Goal: Transaction & Acquisition: Purchase product/service

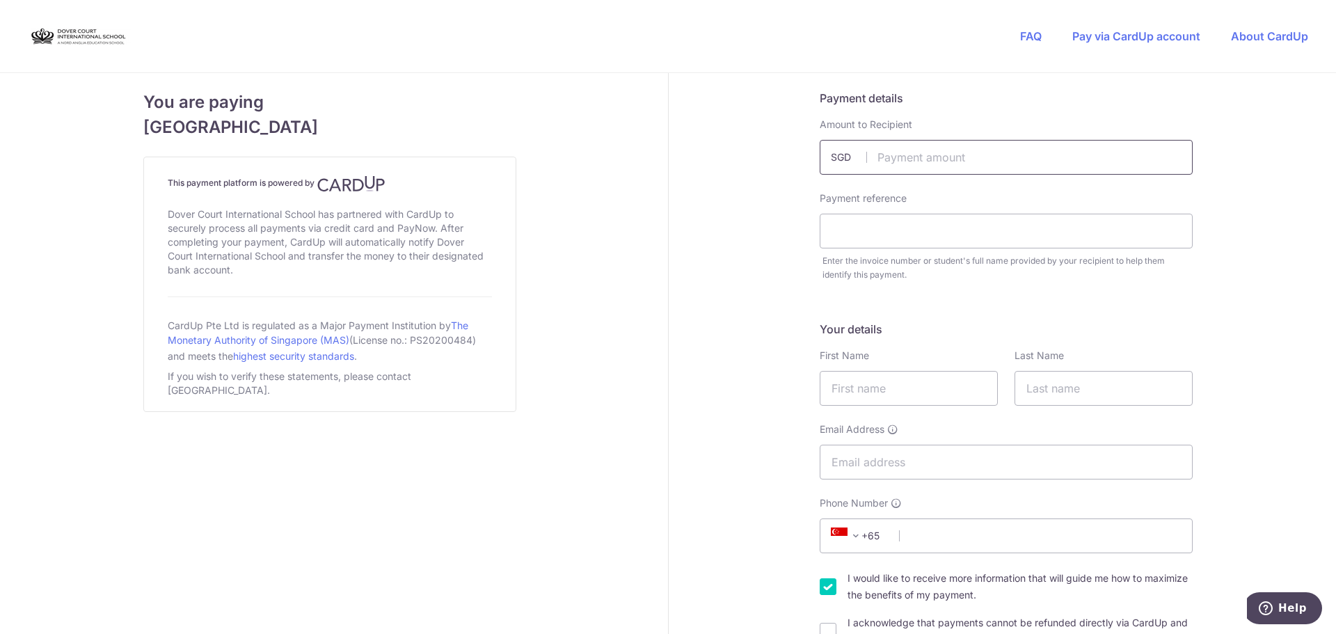
click at [951, 157] on input "text" at bounding box center [1005, 157] width 373 height 35
click at [922, 155] on input "text" at bounding box center [1005, 157] width 373 height 35
click at [928, 150] on input "12.00" at bounding box center [1005, 157] width 373 height 35
drag, startPoint x: 913, startPoint y: 159, endPoint x: 787, endPoint y: 155, distance: 125.9
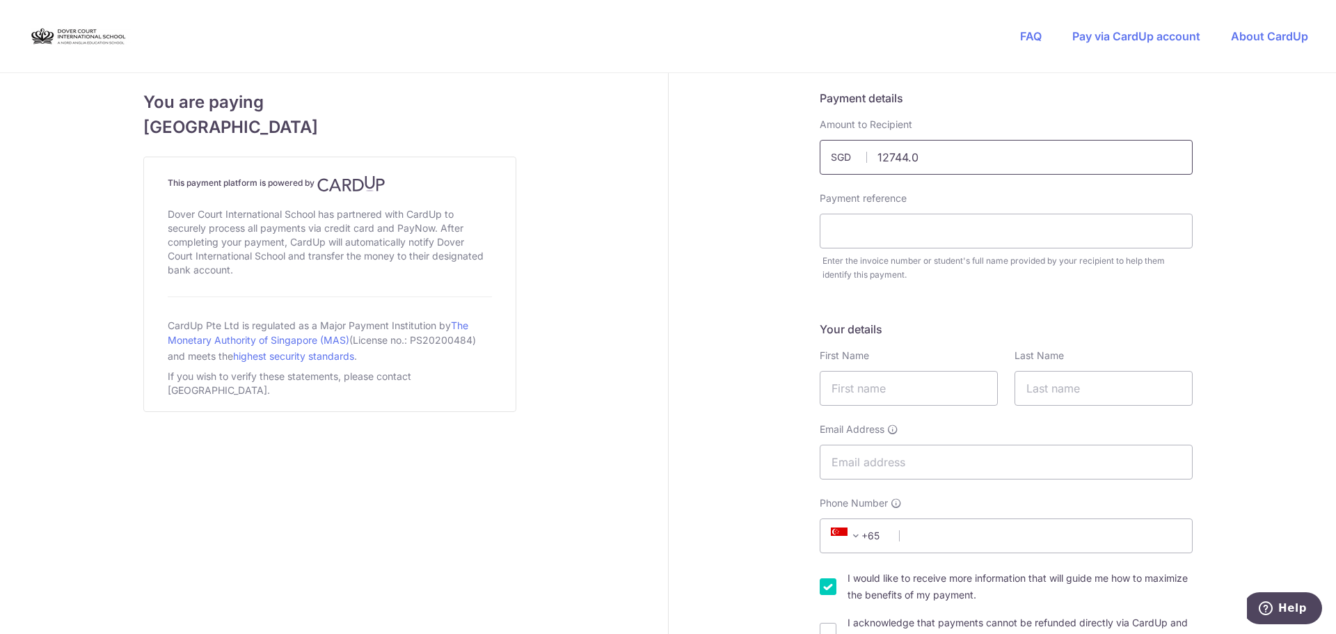
type input "12744.01"
click at [863, 222] on input "text" at bounding box center [1005, 231] width 373 height 35
click at [956, 241] on input "text" at bounding box center [1005, 231] width 373 height 35
paste input "DC-100091301-T2"
type input "DC-100091301-T2 [PERSON_NAME]"
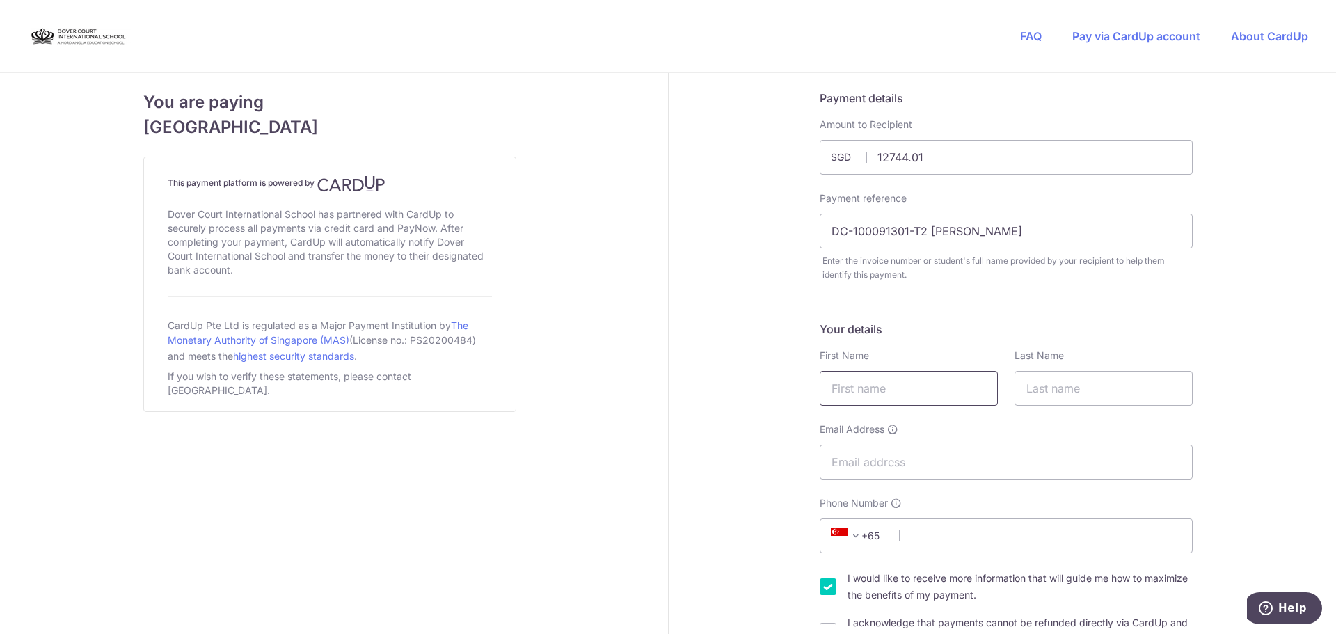
click at [846, 392] on input "text" at bounding box center [908, 388] width 178 height 35
type input "[PERSON_NAME]"
type input "Lomas"
click at [870, 384] on input "[PERSON_NAME]" at bounding box center [908, 388] width 178 height 35
type input "[PERSON_NAME]"
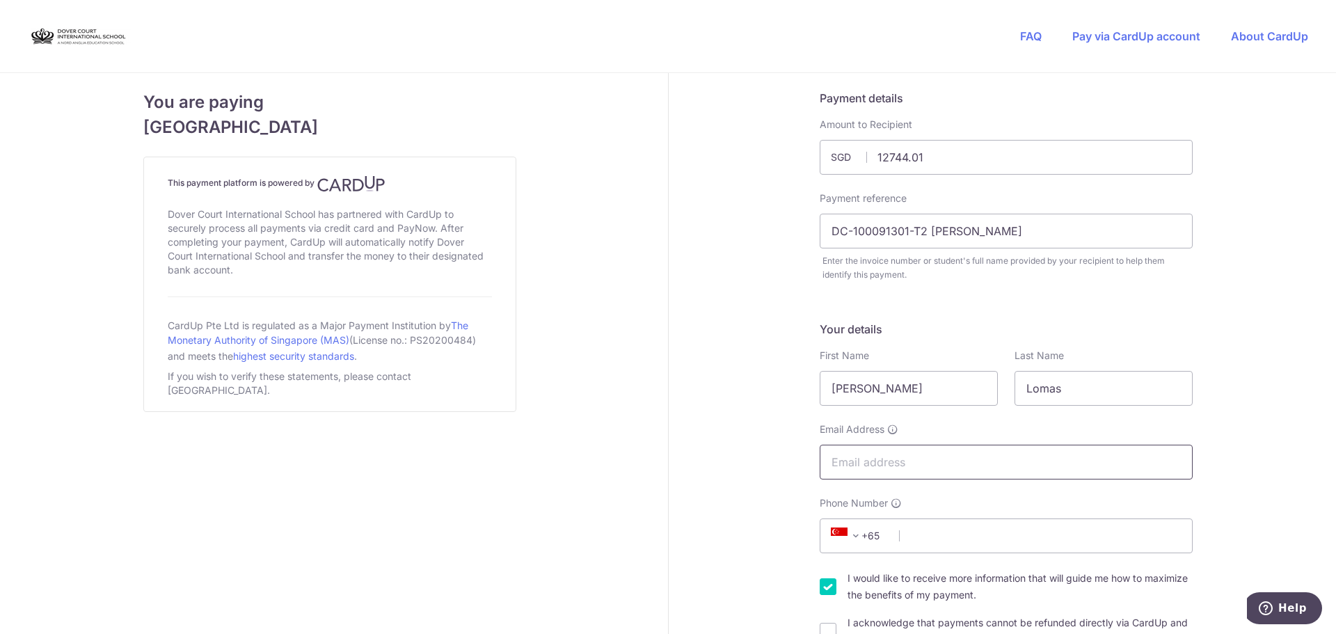
click at [835, 468] on input "Email Address" at bounding box center [1005, 461] width 373 height 35
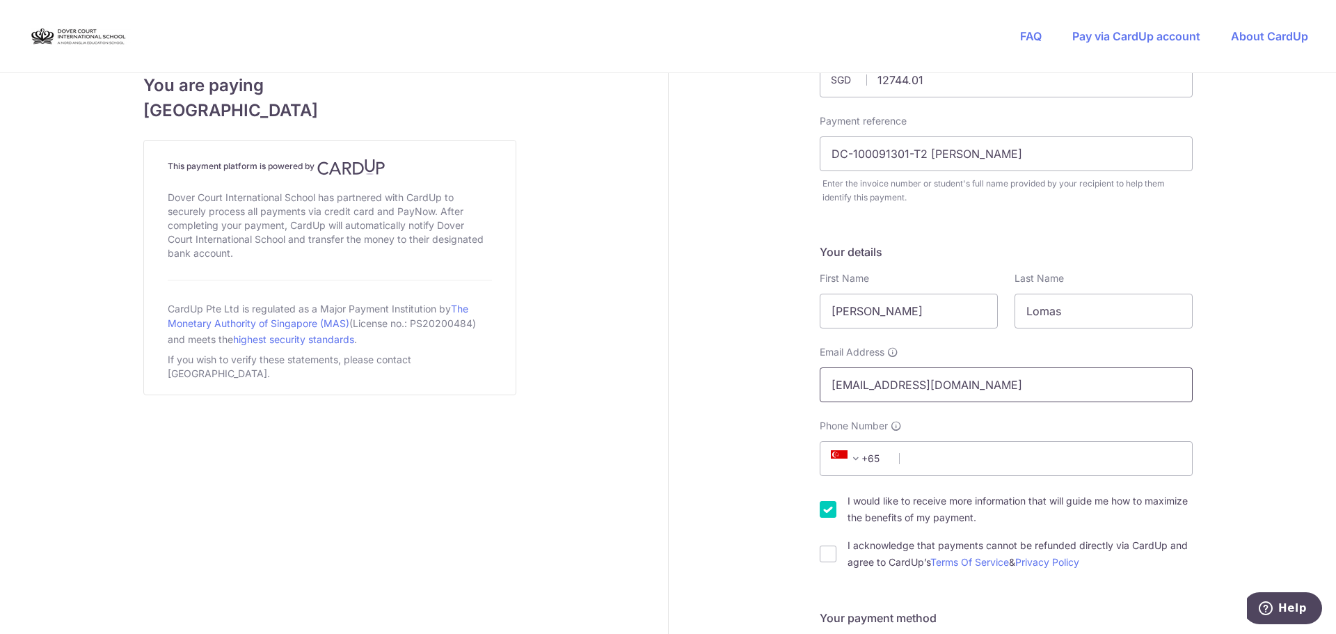
scroll to position [209, 0]
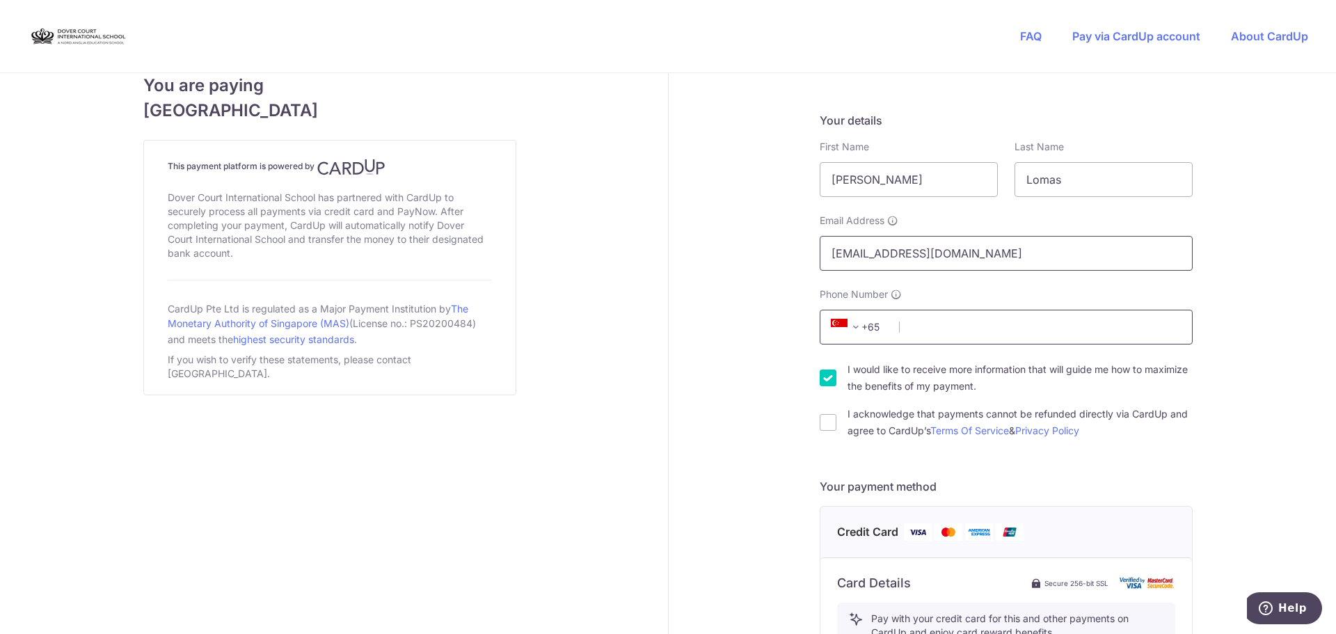
type input "[EMAIL_ADDRESS][DOMAIN_NAME]"
click at [945, 319] on input "Phone Number" at bounding box center [1005, 327] width 373 height 35
type input "93852374"
click at [634, 396] on div "You are paying [GEOGRAPHIC_DATA] This payment platform is powered by Dover Cour…" at bounding box center [330, 534] width 676 height 1341
click at [823, 375] on input "I would like to receive more information that will guide me how to maximize the…" at bounding box center [827, 377] width 17 height 17
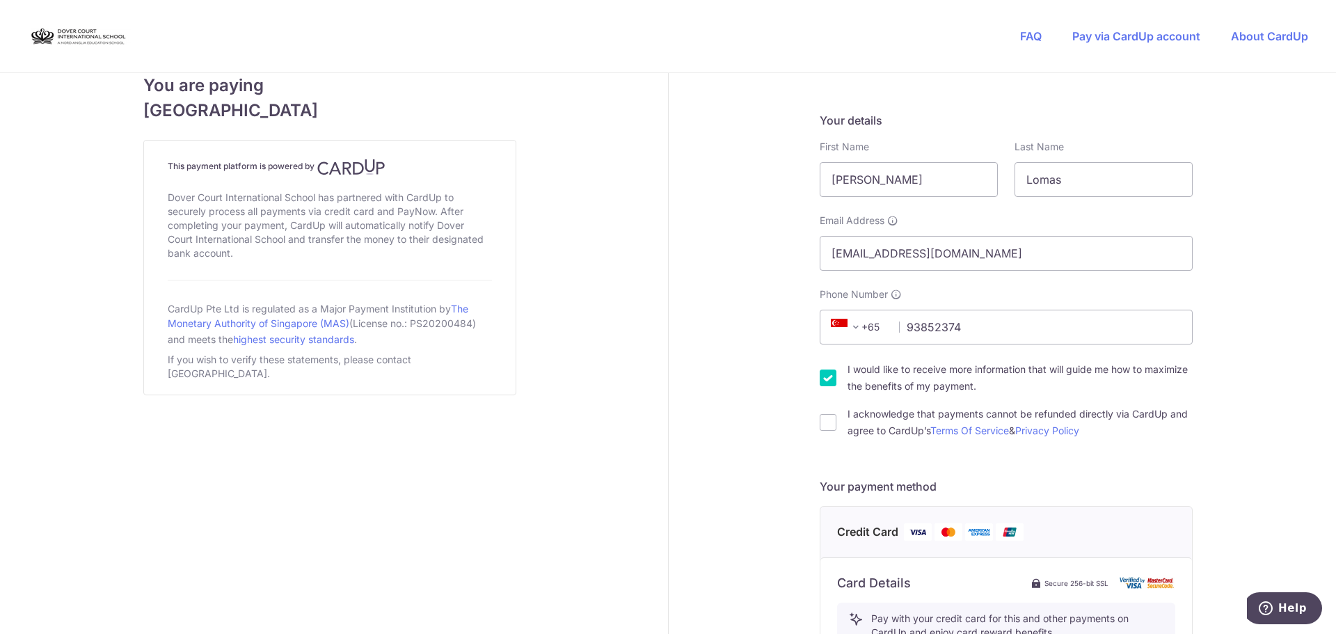
checkbox input "false"
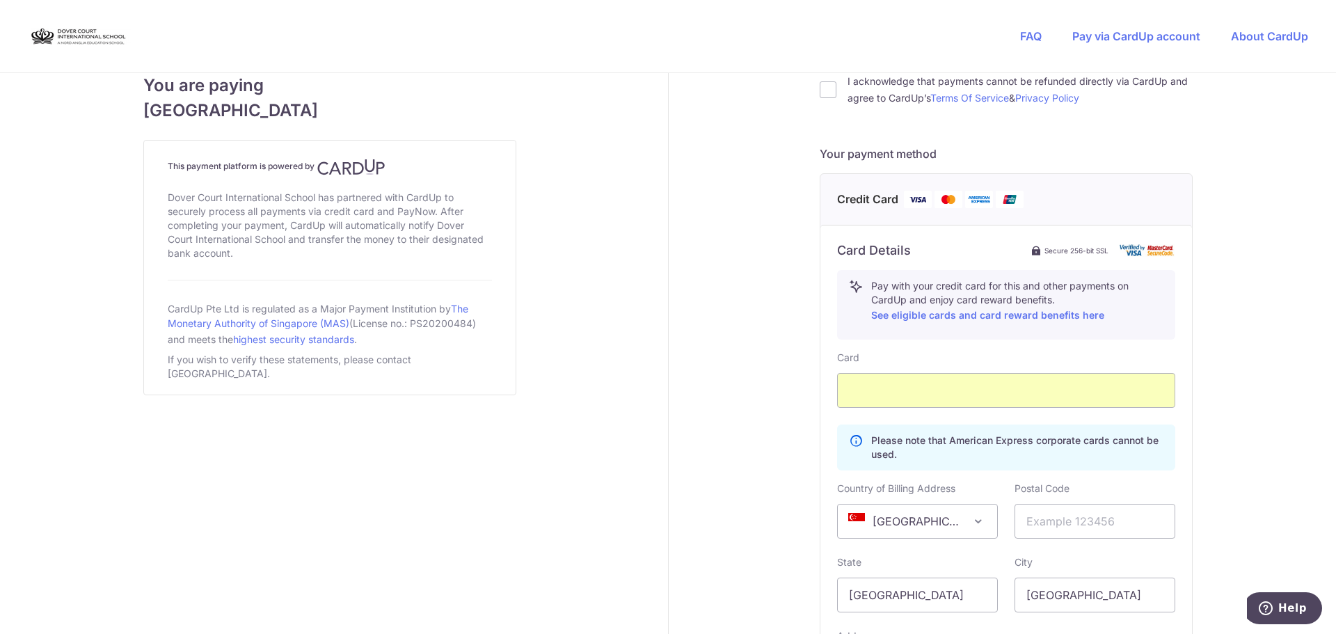
scroll to position [556, 0]
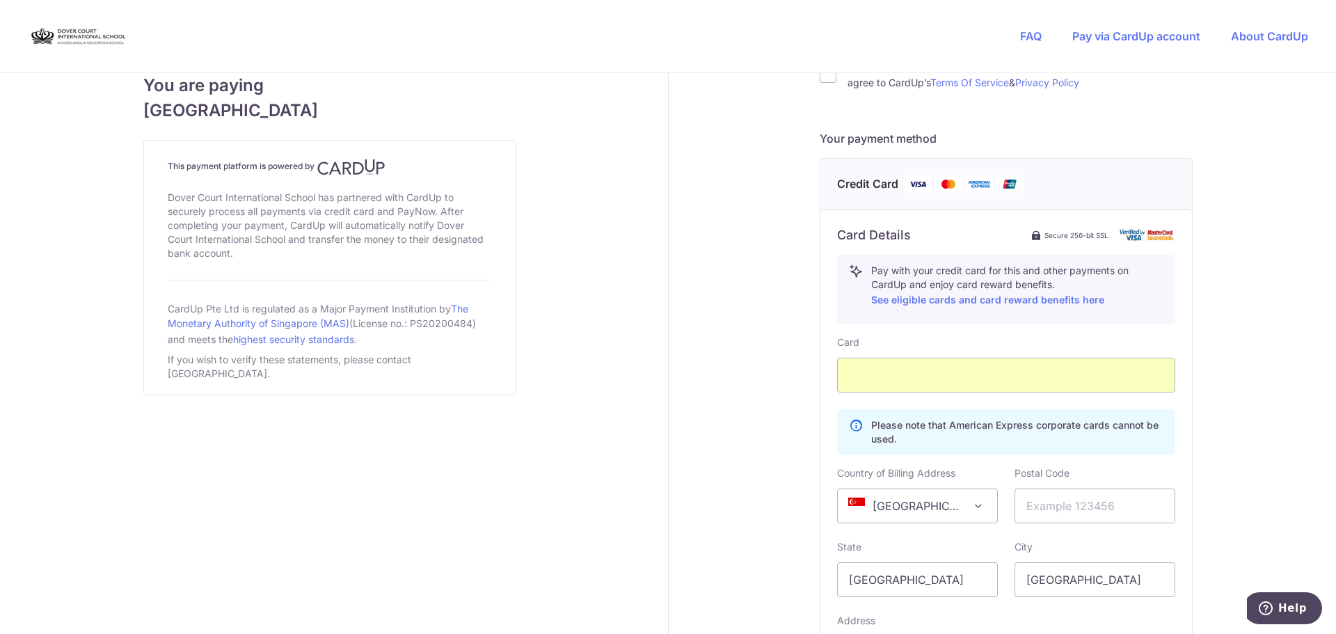
click at [1242, 385] on div "Payment details Amount to Recipient 12744.01 SGD Payment reference DC-100091301…" at bounding box center [1006, 187] width 676 height 1341
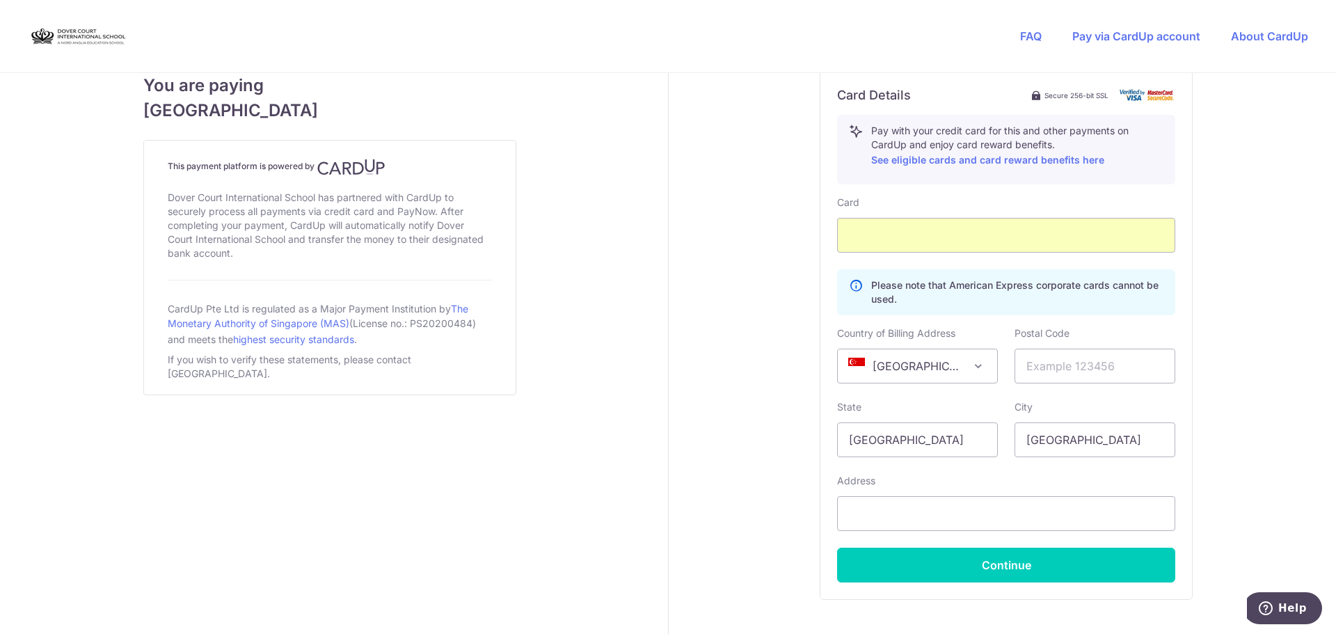
scroll to position [765, 0]
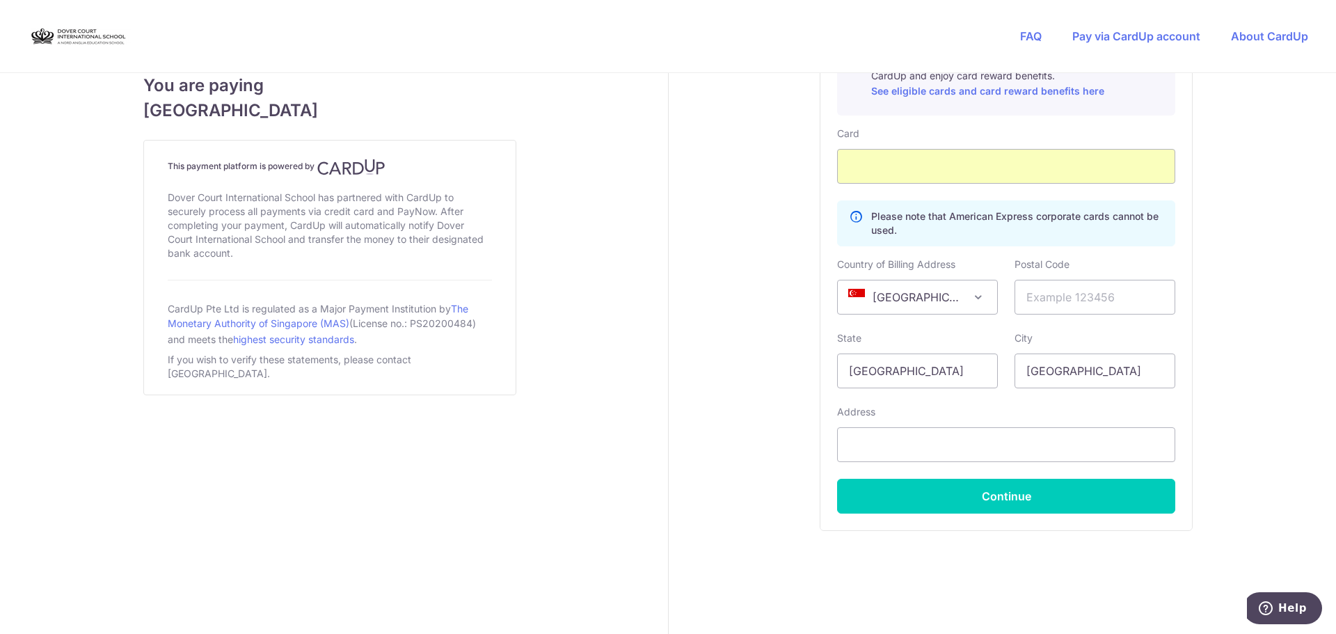
click at [1052, 278] on div "Postal Code" at bounding box center [1094, 285] width 161 height 57
click at [1043, 300] on input "text" at bounding box center [1094, 297] width 161 height 35
type input "239197"
type input "[STREET_ADDRESS][PERSON_NAME] OUE TWIN PEAKS"
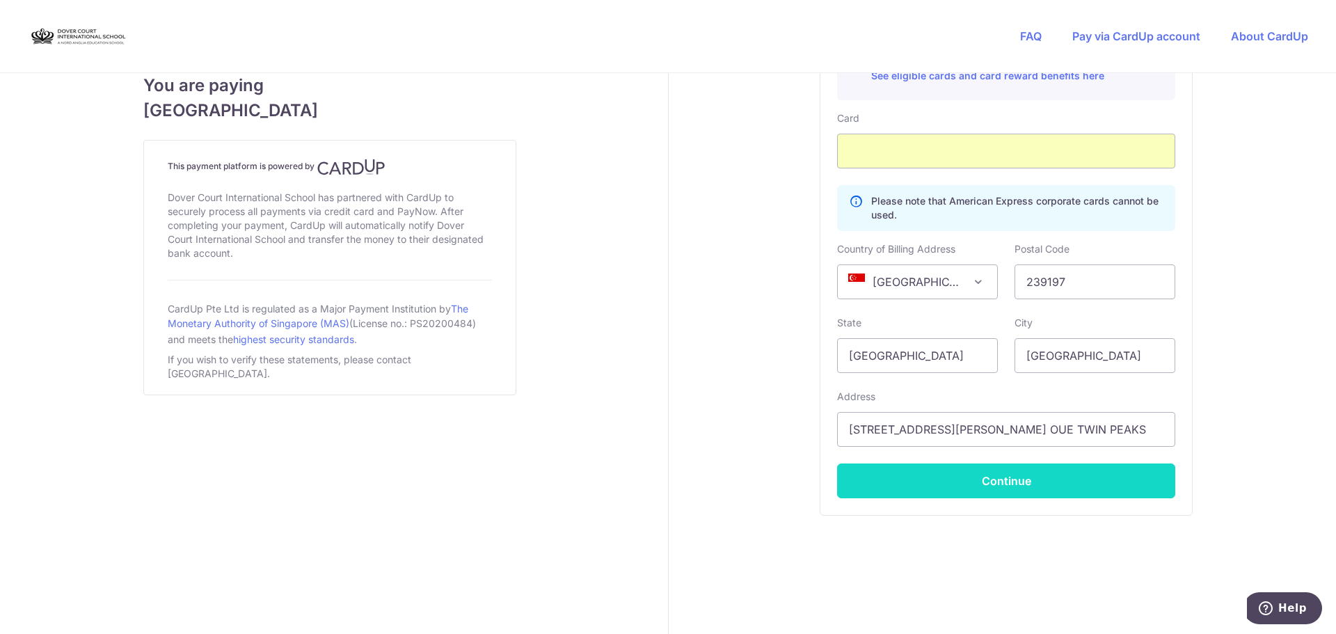
click at [991, 495] on button "Continue" at bounding box center [1006, 480] width 338 height 35
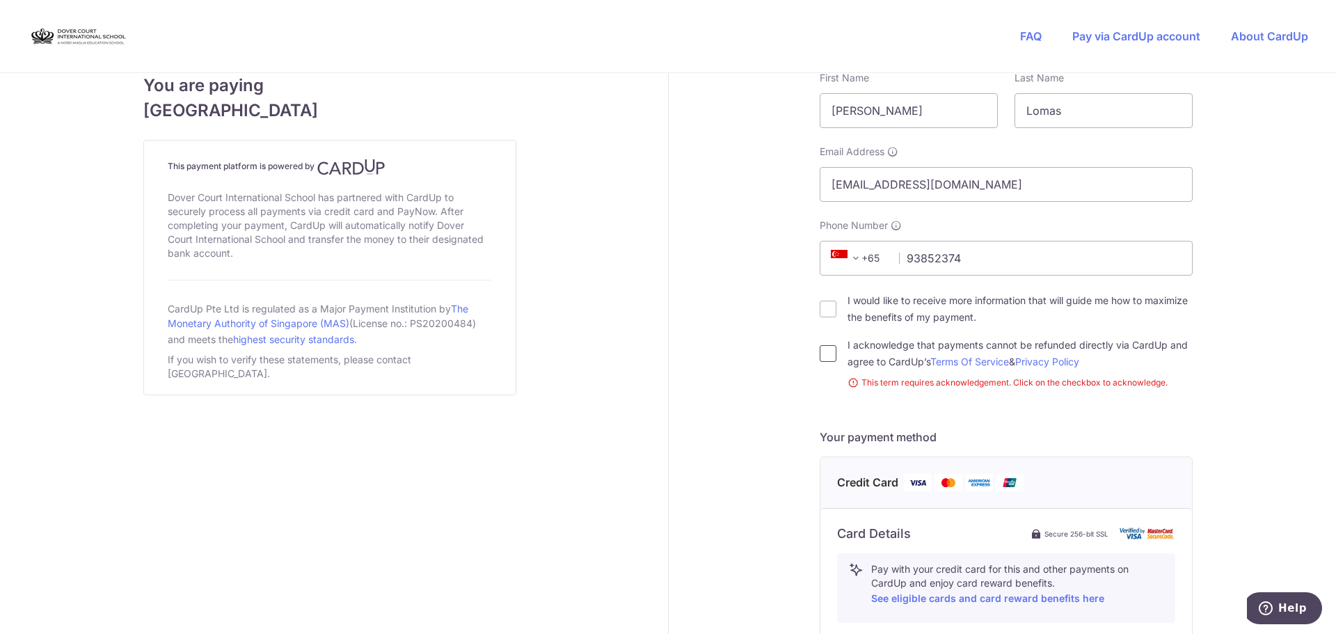
click at [823, 351] on input "I acknowledge that payments cannot be refunded directly via CardUp and agree to…" at bounding box center [827, 353] width 17 height 17
checkbox input "true"
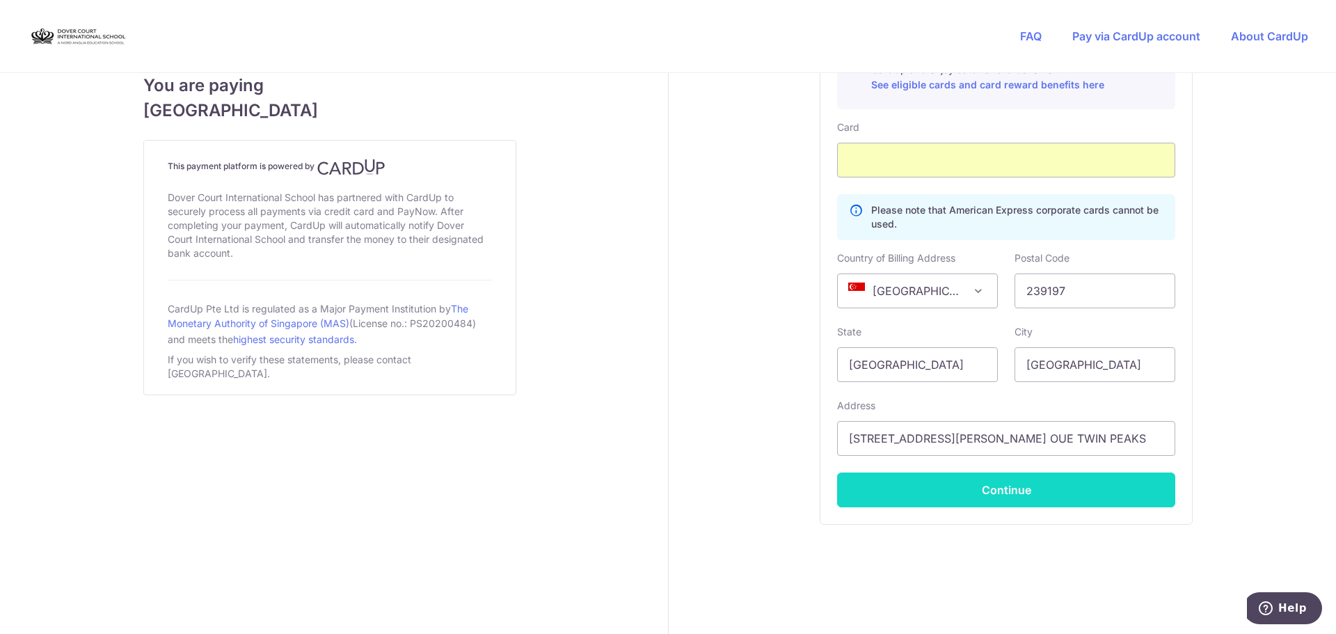
scroll to position [780, 0]
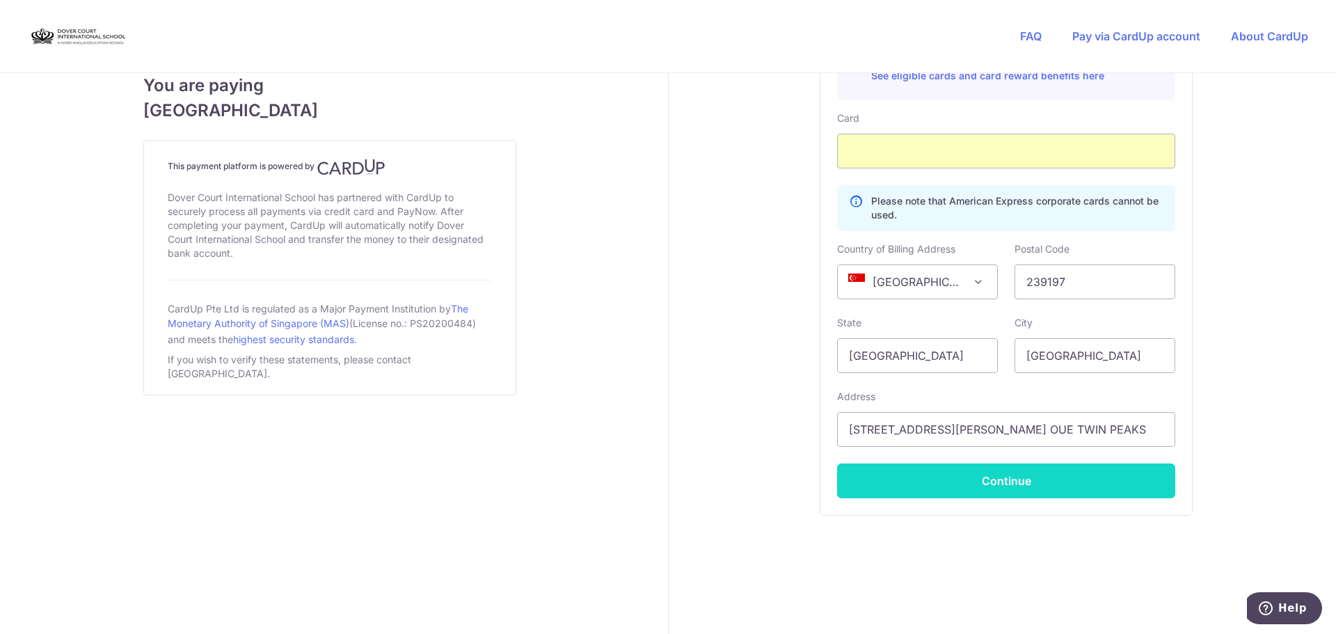
click at [1007, 479] on button "Continue" at bounding box center [1006, 480] width 338 height 35
type input "**** 2147"
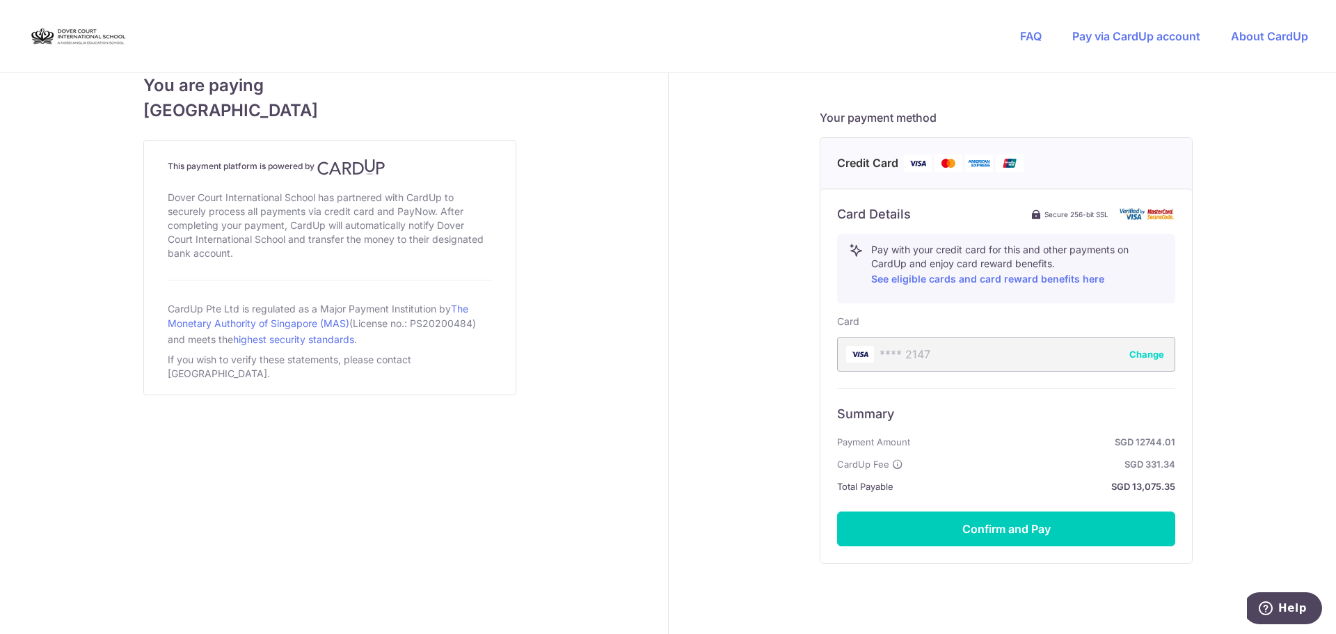
scroll to position [625, 0]
